Goal: Answer question/provide support

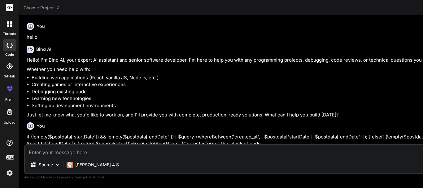
scroll to position [3230, 0]
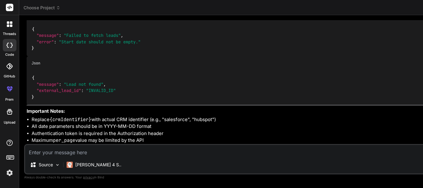
click at [61, 154] on textarea at bounding box center [403, 150] width 756 height 11
paste textarea "There was a primitive job built to put all calls that were added to after hours…"
type textarea "There was a primitive job built to put all calls that were added to after hours…"
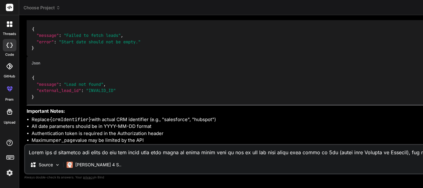
scroll to position [209, 0]
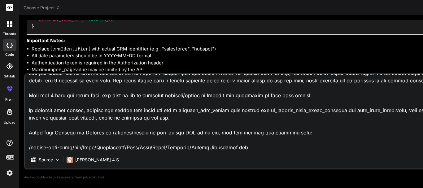
type textarea "x"
type textarea "There was a primitive job built to put all calls that were added to after hours…"
type textarea "x"
type textarea "There was a primitive job built to put all calls that were added to after hours…"
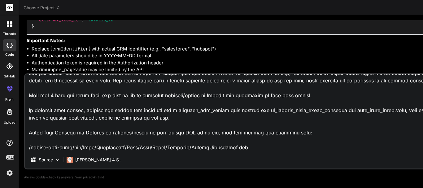
type textarea "x"
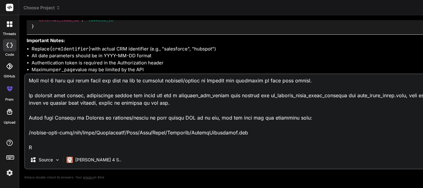
type textarea "There was a primitive job built to put all calls that were added to after hours…"
type textarea "x"
type textarea "There was a primitive job built to put all calls that were added to after hours…"
type textarea "x"
type textarea "There was a primitive job built to put all calls that were added to after hours…"
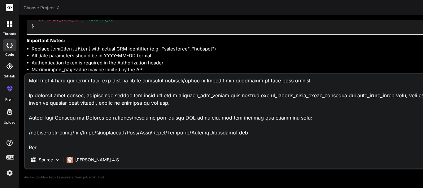
type textarea "x"
type textarea "There was a primitive job built to put all calls that were added to after hours…"
type textarea "x"
type textarea "There was a primitive job built to put all calls that were added to after hours…"
type textarea "x"
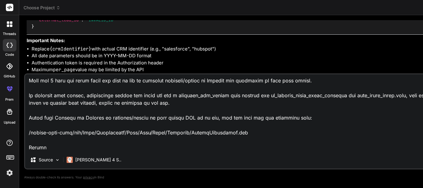
type textarea "There was a primitive job built to put all calls that were added to after hours…"
type textarea "x"
type textarea "There was a primitive job built to put all calls that were added to after hours…"
type textarea "x"
type textarea "There was a primitive job built to put all calls that were added to after hours…"
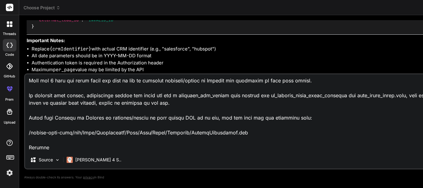
type textarea "x"
type textarea "There was a primitive job built to put all calls that were added to after hours…"
type textarea "x"
type textarea "There was a primitive job built to put all calls that were added to after hours…"
type textarea "x"
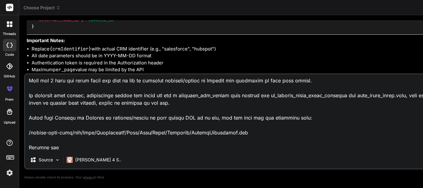
type textarea "There was a primitive job built to put all calls that were added to after hours…"
type textarea "x"
type textarea "There was a primitive job built to put all calls that were added to after hours…"
type textarea "x"
type textarea "There was a primitive job built to put all calls that were added to after hours…"
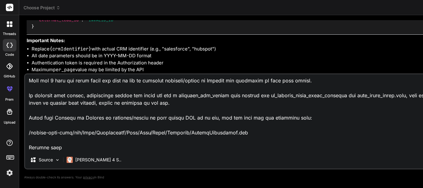
type textarea "x"
type textarea "There was a primitive job built to put all calls that were added to after hours…"
type textarea "x"
type textarea "There was a primitive job built to put all calls that were added to after hours…"
type textarea "x"
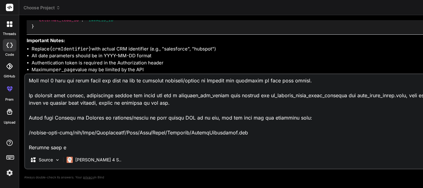
type textarea "There was a primitive job built to put all calls that were added to after hours…"
type textarea "x"
type textarea "There was a primitive job built to put all calls that were added to after hours…"
type textarea "x"
type textarea "There was a primitive job built to put all calls that were added to after hours…"
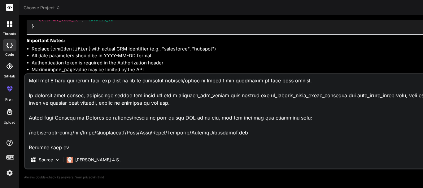
type textarea "x"
type textarea "There was a primitive job built to put all calls that were added to after hours…"
type textarea "x"
type textarea "There was a primitive job built to put all calls that were added to after hours…"
type textarea "x"
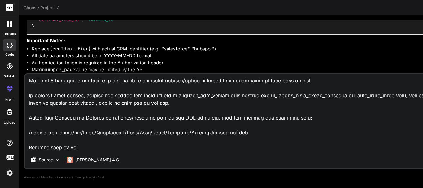
type textarea "There was a primitive job built to put all calls that were added to after hours…"
type textarea "x"
type textarea "There was a primitive job built to put all calls that were added to after hours…"
type textarea "x"
type textarea "There was a primitive job built to put all calls that were added to after hours…"
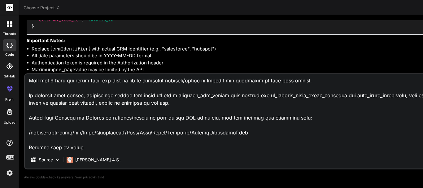
type textarea "x"
type textarea "There was a primitive job built to put all calls that were added to after hours…"
type textarea "x"
type textarea "There was a primitive job built to put all calls that were added to after hours…"
type textarea "x"
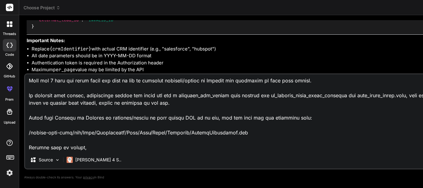
type textarea "There was a primitive job built to put all calls that were added to after hours…"
type textarea "x"
type textarea "There was a primitive job built to put all calls that were added to after hours…"
type textarea "x"
type textarea "There was a primitive job built to put all calls that were added to after hours…"
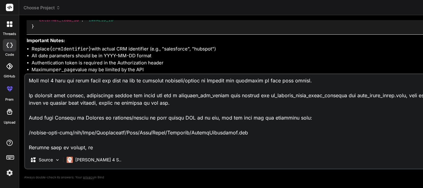
type textarea "x"
type textarea "There was a primitive job built to put all calls that were added to after hours…"
type textarea "x"
type textarea "There was a primitive job built to put all calls that were added to after hours…"
type textarea "x"
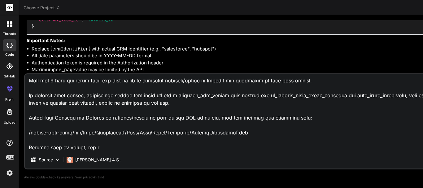
type textarea "There was a primitive job built to put all calls that were added to after hours…"
type textarea "x"
type textarea "There was a primitive job built to put all calls that were added to after hours…"
type textarea "x"
type textarea "There was a primitive job built to put all calls that were added to after hours…"
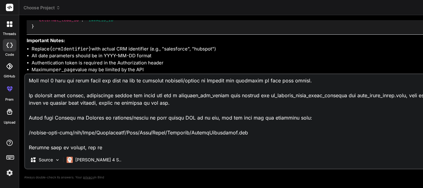
type textarea "x"
type textarea "There was a primitive job built to put all calls that were added to after hours…"
type textarea "x"
type textarea "There was a primitive job built to put all calls that were added to after hours…"
type textarea "x"
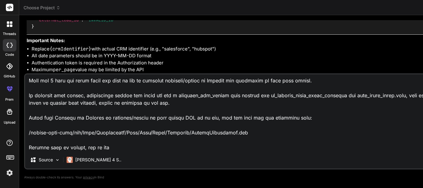
type textarea "There was a primitive job built to put all calls that were added to after hours…"
type textarea "x"
type textarea "There was a primitive job built to put all calls that were added to after hours…"
type textarea "x"
type textarea "There was a primitive job built to put all calls that were added to after hours…"
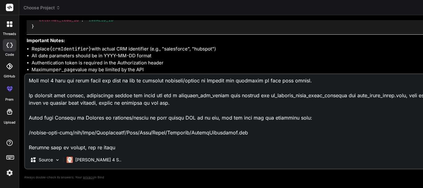
type textarea "x"
type textarea "There was a primitive job built to put all calls that were added to after hours…"
type textarea "x"
type textarea "There was a primitive job built to put all calls that were added to after hours…"
type textarea "x"
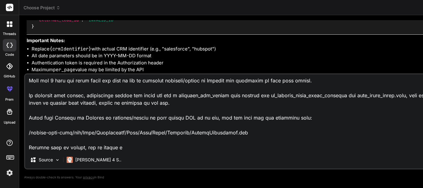
type textarea "There was a primitive job built to put all calls that were added to after hours…"
type textarea "x"
type textarea "There was a primitive job built to put all calls that were added to after hours…"
type textarea "x"
type textarea "There was a primitive job built to put all calls that were added to after hours…"
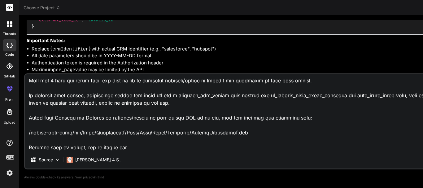
type textarea "x"
type textarea "There was a primitive job built to put all calls that were added to after hours…"
type textarea "x"
type textarea "There was a primitive job built to put all calls that were added to after hours…"
type textarea "x"
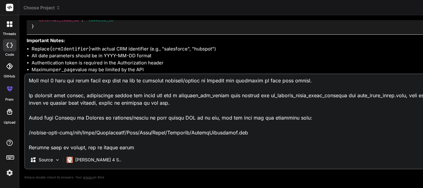
type textarea "There was a primitive job built to put all calls that were added to after hours…"
type textarea "x"
type textarea "There was a primitive job built to put all calls that were added to after hours…"
type textarea "x"
type textarea "There was a primitive job built to put all calls that were added to after hours…"
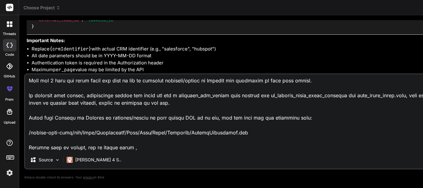
type textarea "x"
type textarea "There was a primitive job built to put all calls that were added to after hours…"
type textarea "x"
type textarea "There was a primitive job built to put all calls that were added to after hours…"
type textarea "x"
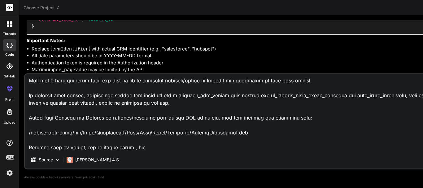
type textarea "There was a primitive job built to put all calls that were added to after hours…"
type textarea "x"
type textarea "There was a primitive job built to put all calls that were added to after hours…"
type textarea "x"
type textarea "There was a primitive job built to put all calls that were added to after hours…"
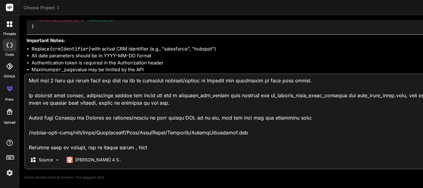
type textarea "x"
type textarea "There was a primitive job built to put all calls that were added to after hours…"
type textarea "x"
type textarea "There was a primitive job built to put all calls that were added to after hours…"
type textarea "x"
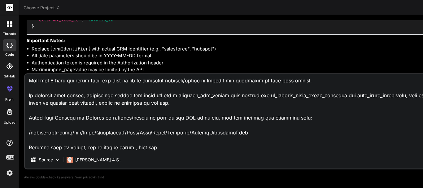
type textarea "There was a primitive job built to put all calls that were added to after hours…"
type textarea "x"
type textarea "There was a primitive job built to put all calls that were added to after hours…"
type textarea "x"
type textarea "There was a primitive job built to put all calls that were added to after hours…"
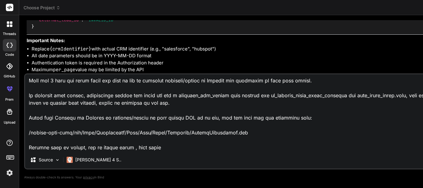
type textarea "x"
type textarea "There was a primitive job built to put all calls that were added to after hours…"
type textarea "x"
type textarea "There was a primitive job built to put all calls that were added to after hours…"
type textarea "x"
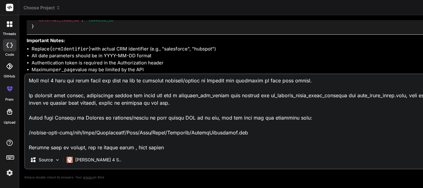
type textarea "There was a primitive job built to put all calls that were added to after hours…"
type textarea "x"
type textarea "There was a primitive job built to put all calls that were added to after hours…"
type textarea "x"
type textarea "There was a primitive job built to put all calls that were added to after hours…"
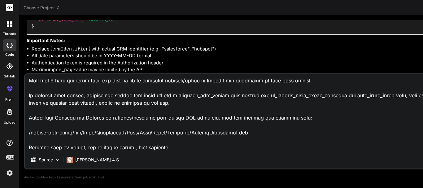
type textarea "x"
type textarea "There was a primitive job built to put all calls that were added to after hours…"
type textarea "x"
type textarea "There was a primitive job built to put all calls that were added to after hours…"
type textarea "x"
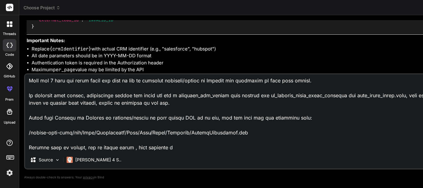
type textarea "There was a primitive job built to put all calls that were added to after hours…"
type textarea "x"
type textarea "There was a primitive job built to put all calls that were added to after hours…"
type textarea "x"
type textarea "There was a primitive job built to put all calls that were added to after hours…"
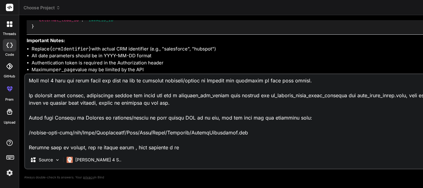
type textarea "x"
type textarea "There was a primitive job built to put all calls that were added to after hours…"
type textarea "x"
type textarea "There was a primitive job built to put all calls that were added to after hours…"
type textarea "x"
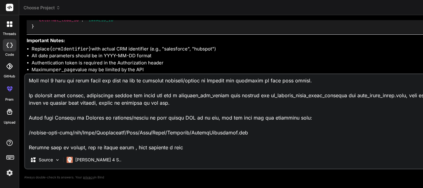
type textarea "There was a primitive job built to put all calls that were added to after hours…"
type textarea "x"
type textarea "There was a primitive job built to put all calls that were added to after hours…"
type textarea "x"
type textarea "There was a primitive job built to put all calls that were added to after hours…"
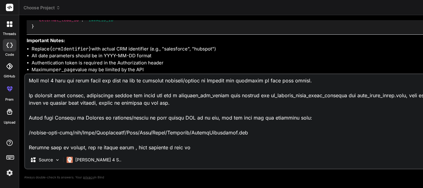
type textarea "x"
type textarea "There was a primitive job built to put all calls that were added to after hours…"
type textarea "x"
type textarea "There was a primitive job built to put all calls that were added to after hours…"
type textarea "x"
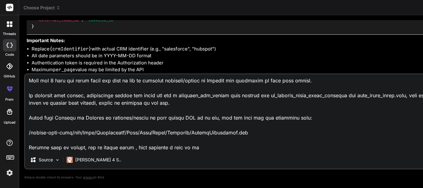
type textarea "There was a primitive job built to put all calls that were added to after hours…"
type textarea "x"
type textarea "There was a primitive job built to put all calls that were added to after hours…"
type textarea "x"
type textarea "There was a primitive job built to put all calls that were added to after hours…"
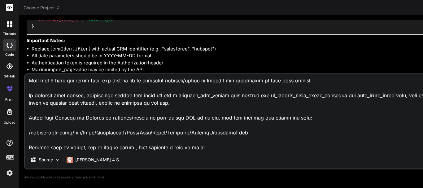
type textarea "x"
type textarea "There was a primitive job built to put all calls that were added to after hours…"
type textarea "x"
type textarea "There was a primitive job built to put all calls that were added to after hours…"
type textarea "x"
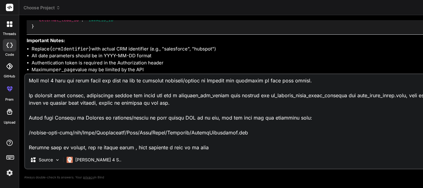
type textarea "There was a primitive job built to put all calls that were added to after hours…"
type textarea "x"
type textarea "There was a primitive job built to put all calls that were added to after hours…"
type textarea "x"
type textarea "There was a primitive job built to put all calls that were added to after hours…"
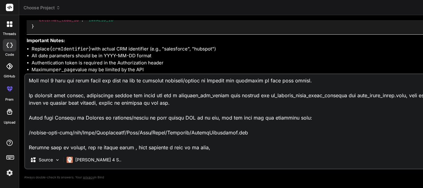
type textarea "x"
type textarea "There was a primitive job built to put all calls that were added to after hours…"
type textarea "x"
type textarea "There was a primitive job built to put all calls that were added to after hours…"
type textarea "x"
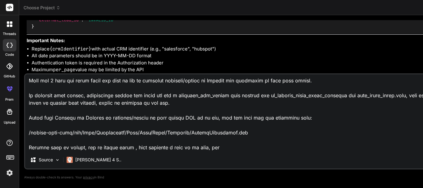
type textarea "There was a primitive job built to put all calls that were added to after hours…"
type textarea "x"
type textarea "There was a primitive job built to put all calls that were added to after hours…"
type textarea "x"
type textarea "There was a primitive job built to put all calls that were added to after hours…"
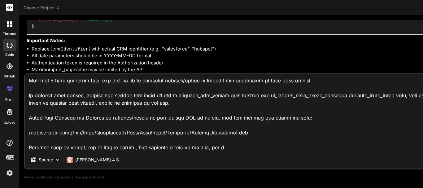
type textarea "x"
type textarea "There was a primitive job built to put all calls that were added to after hours…"
type textarea "x"
type textarea "There was a primitive job built to put all calls that were added to after hours…"
type textarea "x"
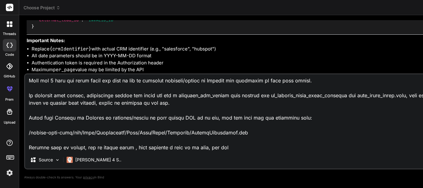
type textarea "There was a primitive job built to put all calls that were added to after hours…"
type textarea "x"
type textarea "There was a primitive job built to put all calls that were added to after hours…"
type textarea "x"
type textarea "There was a primitive job built to put all calls that were added to after hours…"
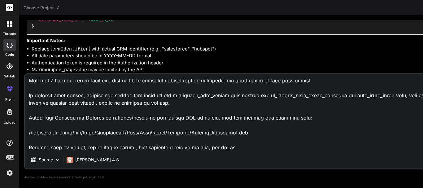
type textarea "x"
type textarea "There was a primitive job built to put all calls that were added to after hours…"
type textarea "x"
type textarea "There was a primitive job built to put all calls that were added to after hours…"
type textarea "x"
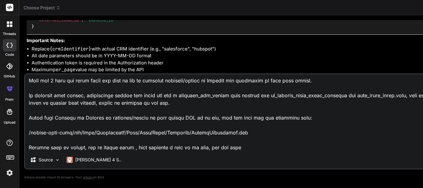
type textarea "There was a primitive job built to put all calls that were added to after hours…"
type textarea "x"
type textarea "There was a primitive job built to put all calls that were added to after hours…"
type textarea "x"
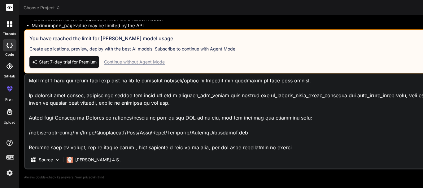
click at [247, 123] on textarea at bounding box center [403, 112] width 756 height 77
click at [131, 61] on div "Continue without Agent Mode" at bounding box center [134, 62] width 61 height 6
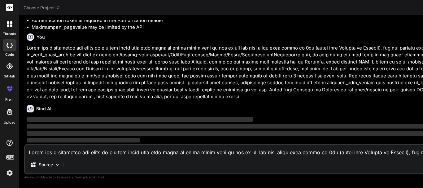
scroll to position [3927, 0]
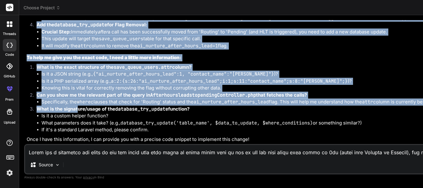
scroll to position [4457, 0]
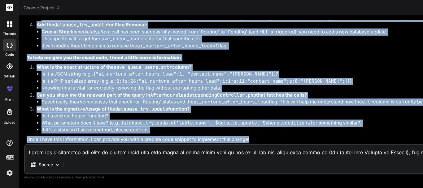
drag, startPoint x: 26, startPoint y: 47, endPoint x: 249, endPoint y: 139, distance: 241.5
click at [249, 139] on div "You hello Bind AI Hello! I'm Bind AI, your expert AI assistant and senior softw…" at bounding box center [403, 82] width 756 height 124
copy div "This is a great task that aims to make your after-hours lead processing more ro…"
click at [213, 106] on p "What is the signature/usage of the database_try_update function?" at bounding box center [409, 109] width 744 height 7
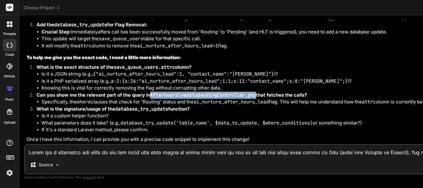
drag, startPoint x: 151, startPoint y: 73, endPoint x: 255, endPoint y: 73, distance: 104.3
click at [255, 92] on code "AfterhoursleadstopendingController.php" at bounding box center [203, 95] width 106 height 6
copy code "AfterhoursleadstopendingController.php"
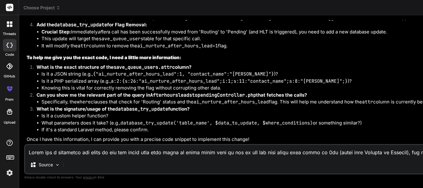
click at [60, 154] on textarea at bounding box center [403, 150] width 756 height 11
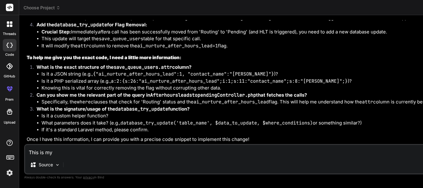
paste textarea "AfterhoursleadstopendingController.php"
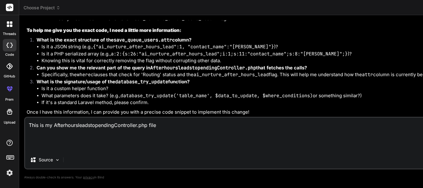
paste textarea "<?php namespace App\Http\Controllers\Internal\Jobs; use Illuminate\Http\Request…"
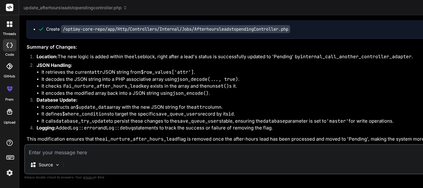
scroll to position [4876, 0]
click at [81, 33] on code "/optimy-core-repo/app/Http/Controllers/Internal/Jobs/AfterhoursleadstopendingCo…" at bounding box center [175, 29] width 229 height 8
click at [109, 32] on div "Create /optimy-core-repo/app/Http/Controllers/Internal/Jobs/Afterhoursleadstope…" at bounding box center [168, 29] width 244 height 6
click at [106, 15] on div "Click to open Workbench" at bounding box center [398, 12] width 731 height 5
click at [58, 15] on div "Click to open Workbench" at bounding box center [398, 12] width 731 height 5
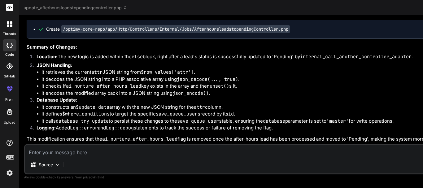
click at [111, 38] on div "Create /optimy-core-repo/app/Http/Controllers/Internal/Jobs/Afterhoursleadstope…" at bounding box center [403, 29] width 753 height 19
click at [61, 33] on code "/optimy-core-repo/app/Http/Controllers/Internal/Jobs/AfterhoursleadstopendingCo…" at bounding box center [175, 29] width 229 height 8
click at [47, 32] on div "Create /optimy-core-repo/app/Http/Controllers/Internal/Jobs/Afterhoursleadstope…" at bounding box center [168, 29] width 244 height 6
click at [38, 32] on ul "Create /optimy-core-repo/app/Http/Controllers/Internal/Jobs/Afterhoursleadstope…" at bounding box center [403, 29] width 741 height 6
click at [123, 33] on code "/optimy-core-repo/app/Http/Controllers/Internal/Jobs/AfterhoursleadstopendingCo…" at bounding box center [175, 29] width 229 height 8
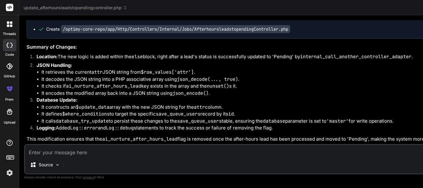
click at [123, 33] on code "/optimy-core-repo/app/Http/Controllers/Internal/Jobs/AfterhoursleadstopendingCo…" at bounding box center [175, 29] width 229 height 8
drag, startPoint x: 72, startPoint y: 67, endPoint x: 55, endPoint y: 69, distance: 17.5
click at [55, 10] on div "Update AfterhoursleadstopendingController.php" at bounding box center [398, 6] width 731 height 6
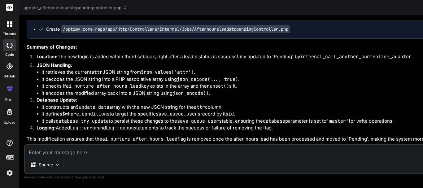
click at [60, 10] on div "Update AfterhoursleadstopendingController.php" at bounding box center [398, 6] width 731 height 6
drag, startPoint x: 60, startPoint y: 66, endPoint x: 54, endPoint y: 70, distance: 7.1
click at [54, 10] on div "Update AfterhoursleadstopendingController.php" at bounding box center [398, 6] width 731 height 6
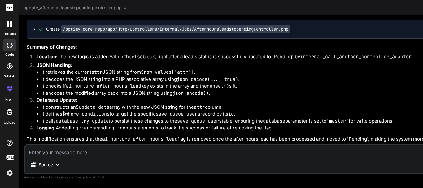
click at [54, 10] on div "Update AfterhoursleadstopendingController.php" at bounding box center [398, 6] width 731 height 6
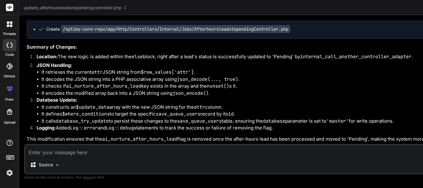
click at [232, 33] on code "/optimy-core-repo/app/Http/Controllers/Internal/Jobs/AfterhoursleadstopendingCo…" at bounding box center [175, 29] width 229 height 8
click at [44, 32] on icon at bounding box center [41, 29] width 6 height 6
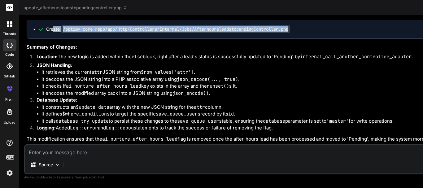
drag, startPoint x: 255, startPoint y: 95, endPoint x: 53, endPoint y: 88, distance: 202.2
click at [53, 32] on div "Create /optimy-core-repo/app/Http/Controllers/Internal/Jobs/Afterhoursleadstope…" at bounding box center [168, 29] width 244 height 6
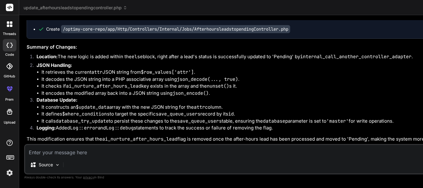
drag, startPoint x: 396, startPoint y: 20, endPoint x: 361, endPoint y: 25, distance: 35.5
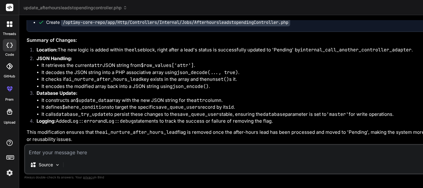
scroll to position [8279, 0]
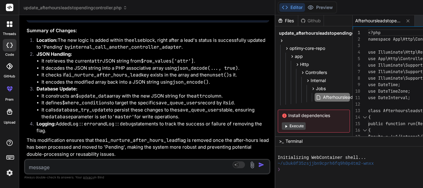
drag, startPoint x: 297, startPoint y: 43, endPoint x: 109, endPoint y: 65, distance: 188.8
click at [79, 59] on div "Bind AI Web Search Created with Pixso. Code Generator You hello Bind AI Hello! …" at bounding box center [147, 101] width 256 height 173
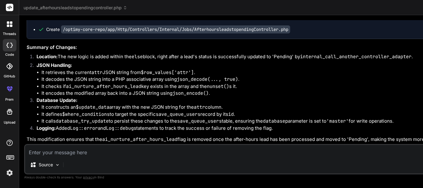
scroll to position [4969, 0]
drag, startPoint x: 111, startPoint y: 27, endPoint x: 320, endPoint y: 26, distance: 208.9
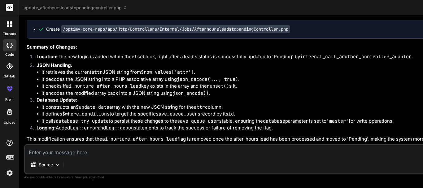
click at [62, 153] on textarea at bounding box center [403, 150] width 756 height 11
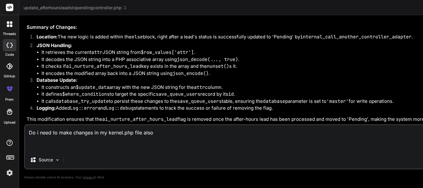
paste textarea "$schedule->command('powerbi:invitereporting')->when(function () use ($route) { …"
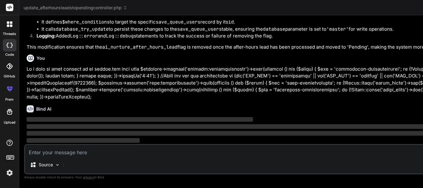
scroll to position [5117, 0]
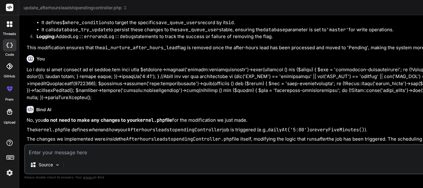
scroll to position [5137, 0]
click at [46, 153] on textarea at bounding box center [403, 150] width 756 height 11
paste textarea "MessagecreateController.php"
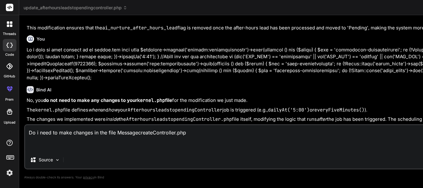
paste textarea "MessagecreateController.php"
paste textarea "if (($tool_data_array['function']['name'] == 'leave_a_message' || $tool_data_ar…"
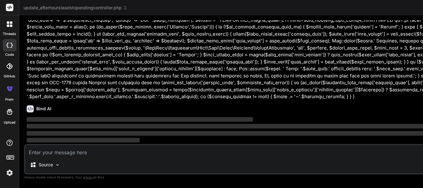
scroll to position [5682, 0]
click at [248, 76] on p at bounding box center [404, 16] width 754 height 167
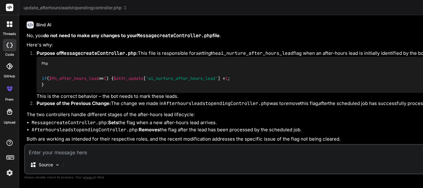
scroll to position [5812, 0]
